Goal: Browse casually: Explore the website without a specific task or goal

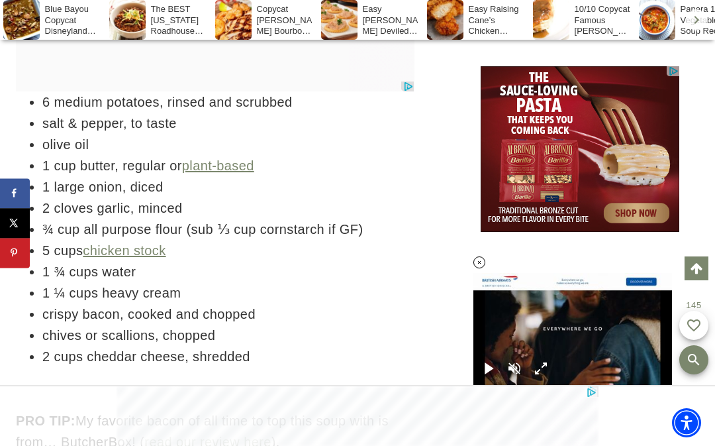
scroll to position [2469, 0]
